Goal: Task Accomplishment & Management: Complete application form

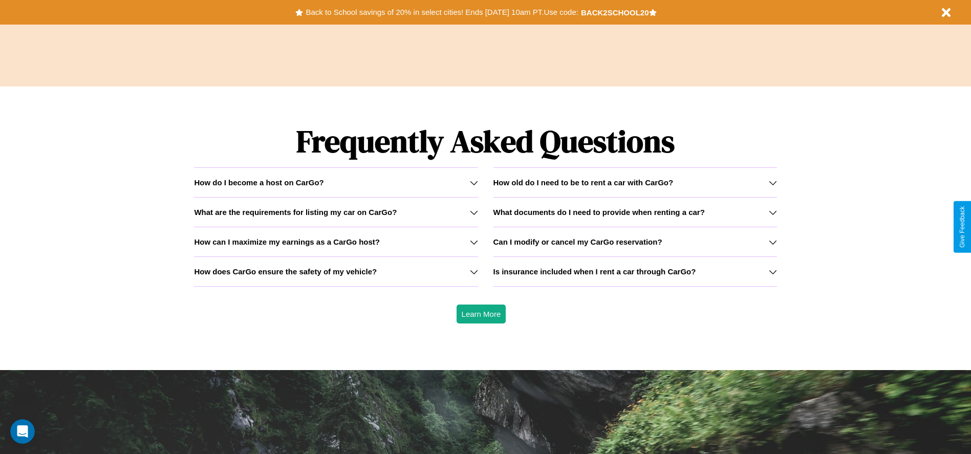
click at [336, 212] on h3 "What are the requirements for listing my car on CarGo?" at bounding box center [295, 212] width 203 height 9
click at [773, 182] on icon at bounding box center [773, 183] width 8 height 8
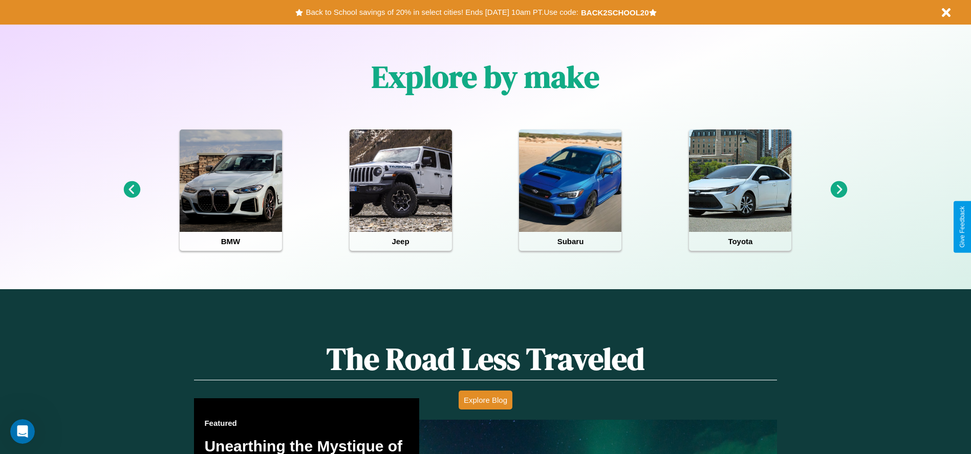
scroll to position [213, 0]
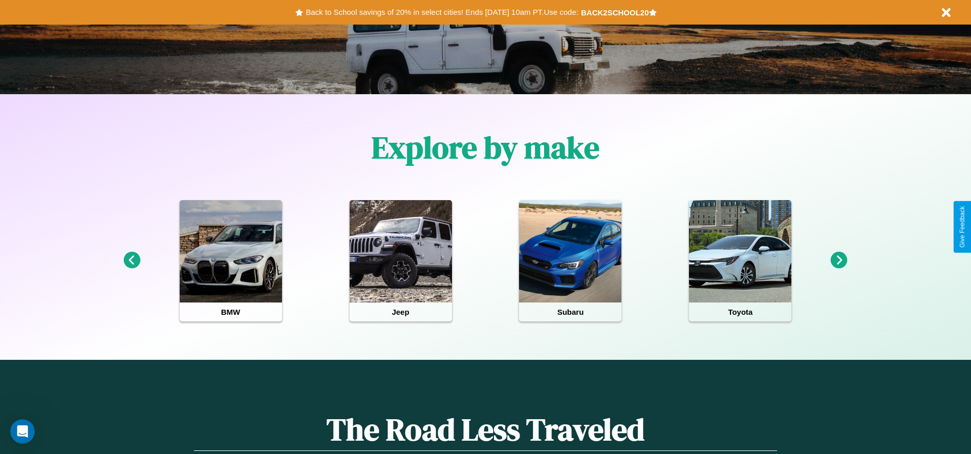
click at [132, 261] on icon at bounding box center [131, 260] width 17 height 17
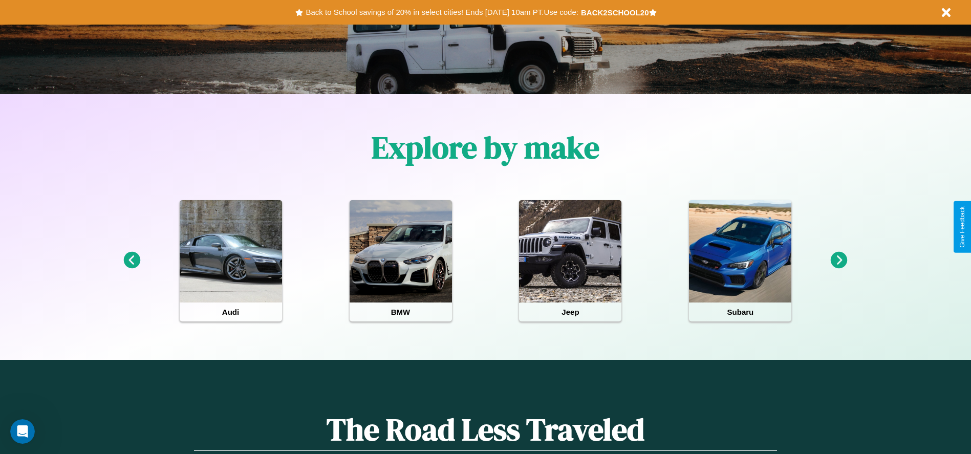
click at [839, 261] on icon at bounding box center [839, 260] width 17 height 17
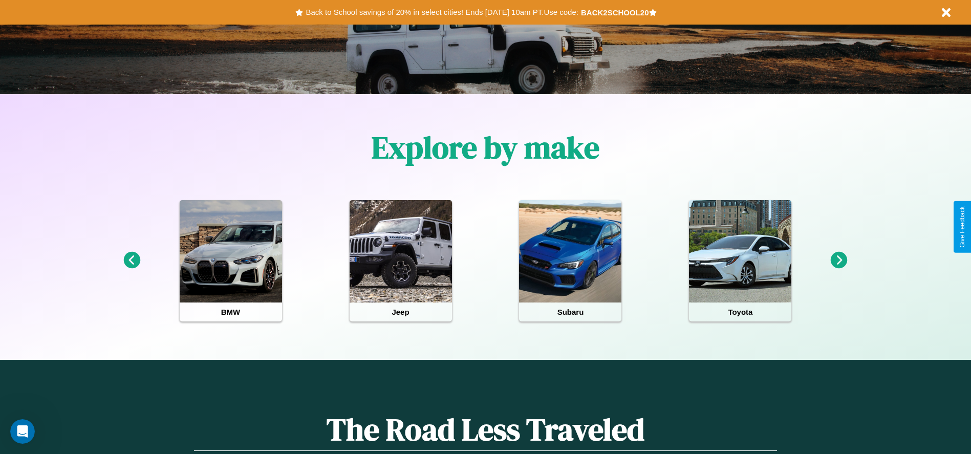
click at [132, 261] on icon at bounding box center [131, 260] width 17 height 17
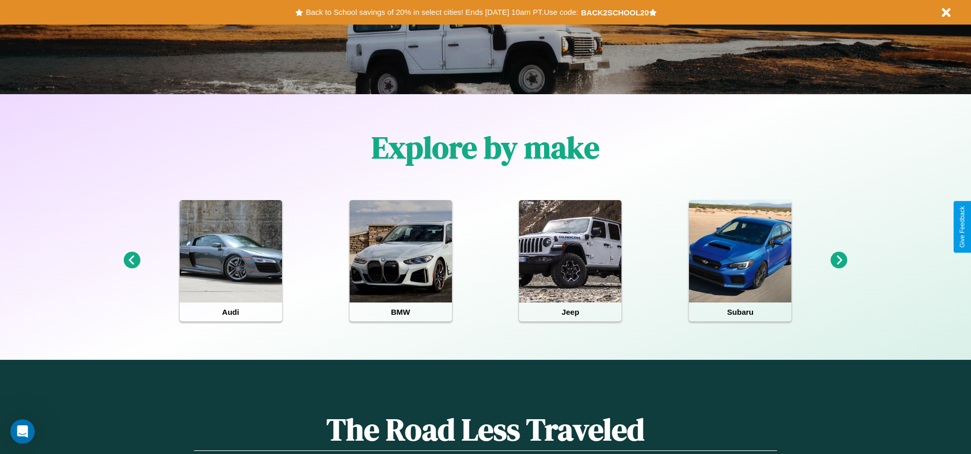
click at [839, 261] on icon at bounding box center [839, 260] width 17 height 17
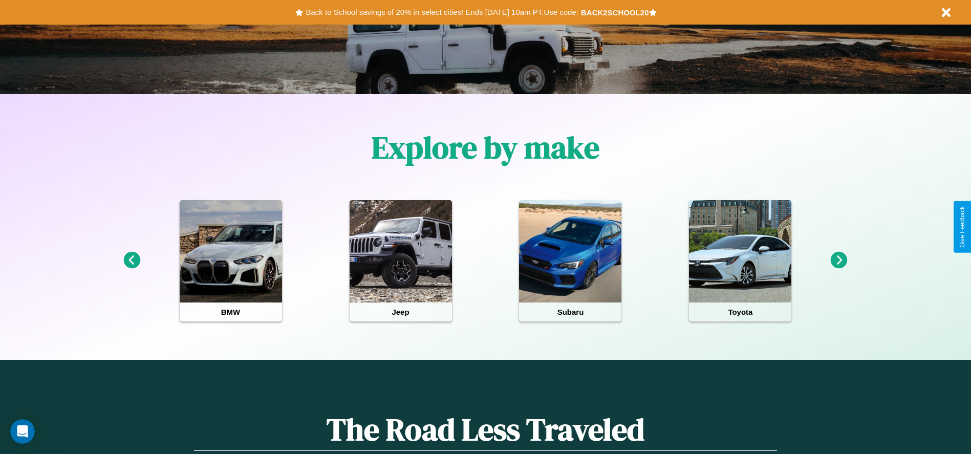
click at [132, 261] on icon at bounding box center [131, 260] width 17 height 17
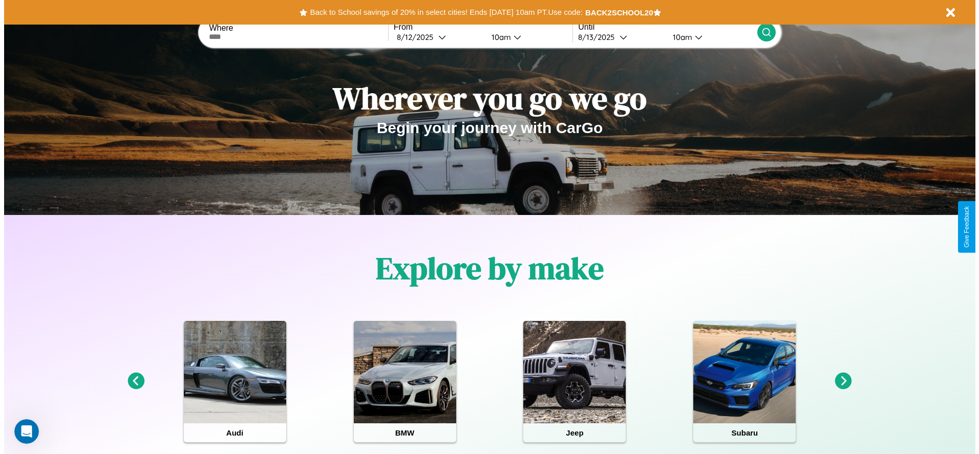
scroll to position [0, 0]
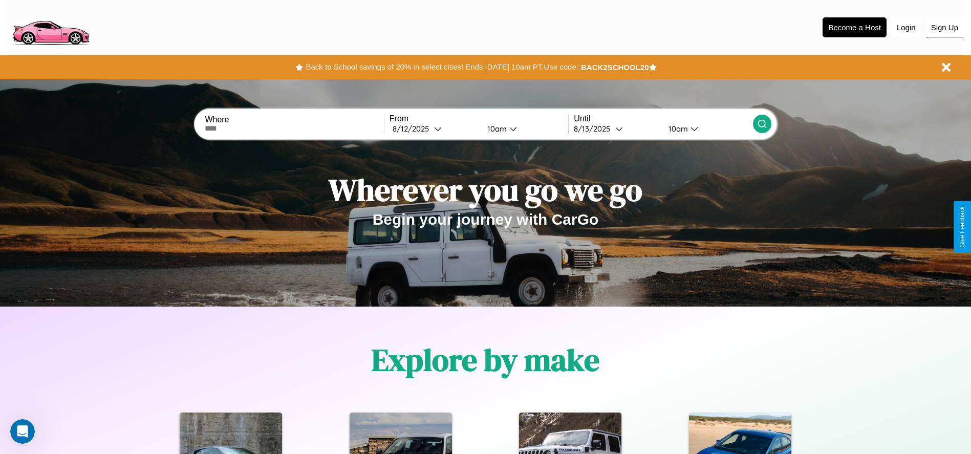
click at [945, 27] on button "Sign Up" at bounding box center [944, 27] width 37 height 19
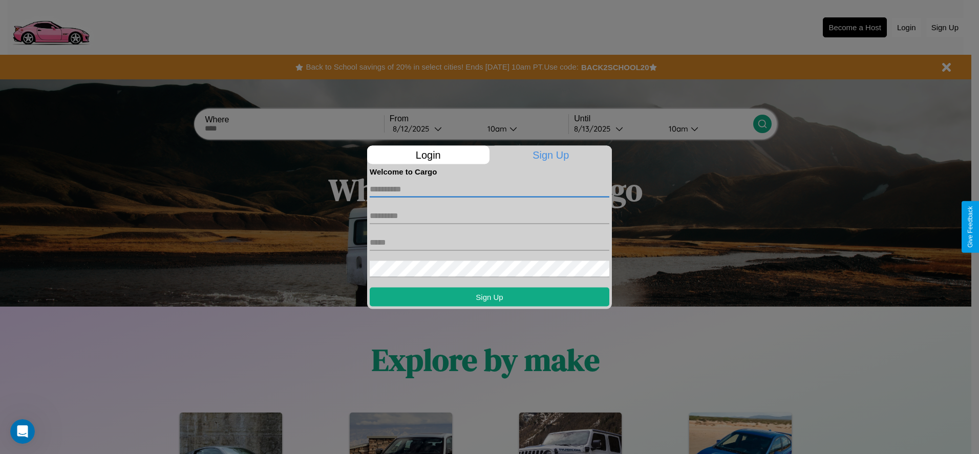
click at [490, 189] on input "text" at bounding box center [490, 189] width 240 height 16
type input "********"
click at [490, 216] on input "text" at bounding box center [490, 215] width 240 height 16
type input "*****"
click at [490, 242] on input "text" at bounding box center [490, 242] width 240 height 16
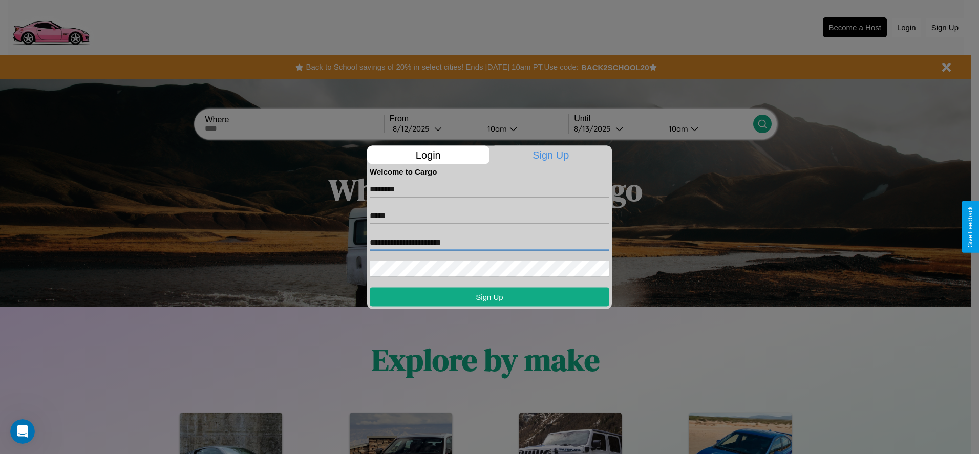
type input "**********"
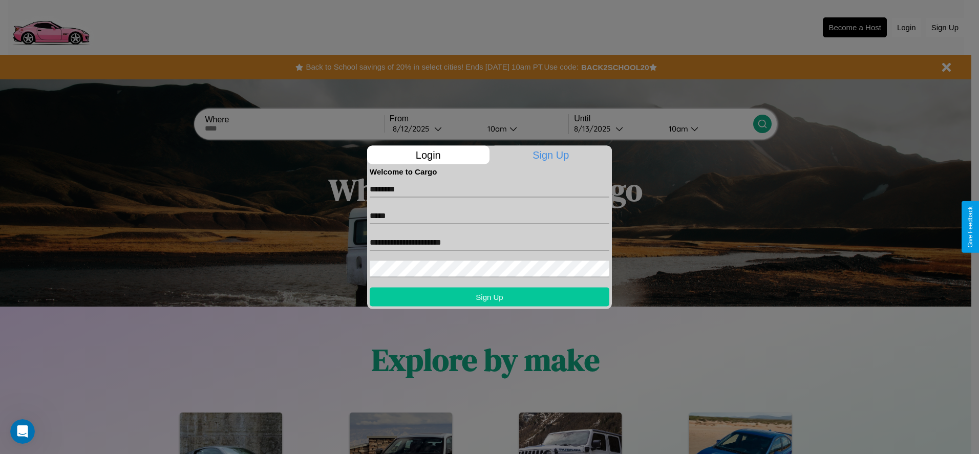
click at [490, 296] on button "Sign Up" at bounding box center [490, 296] width 240 height 19
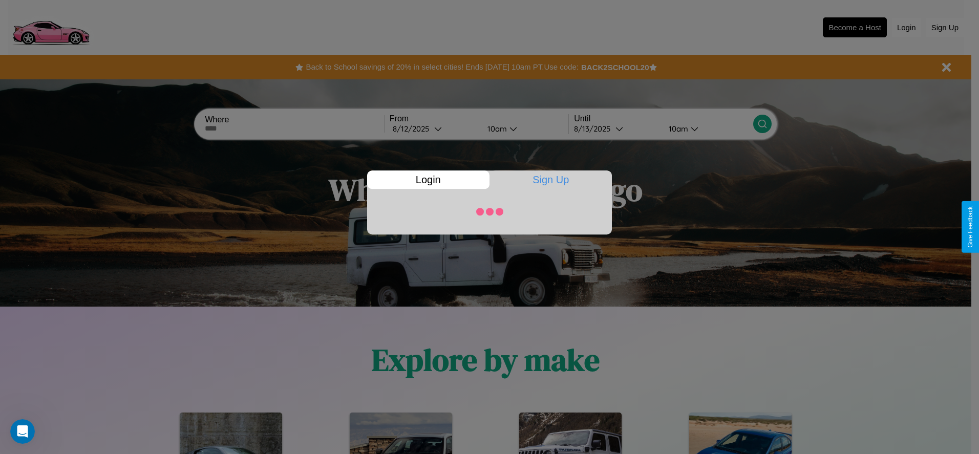
click at [855, 27] on div at bounding box center [489, 227] width 979 height 454
